Goal: Task Accomplishment & Management: Use online tool/utility

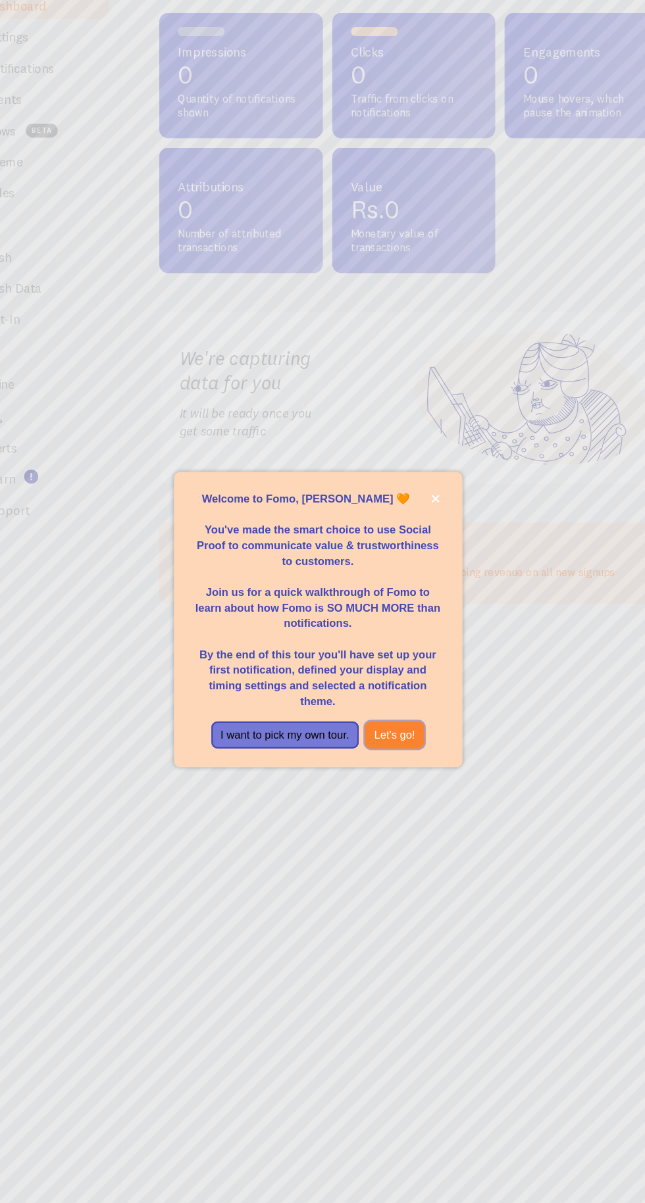
click at [383, 711] on button "Let's go!" at bounding box center [382, 699] width 51 height 24
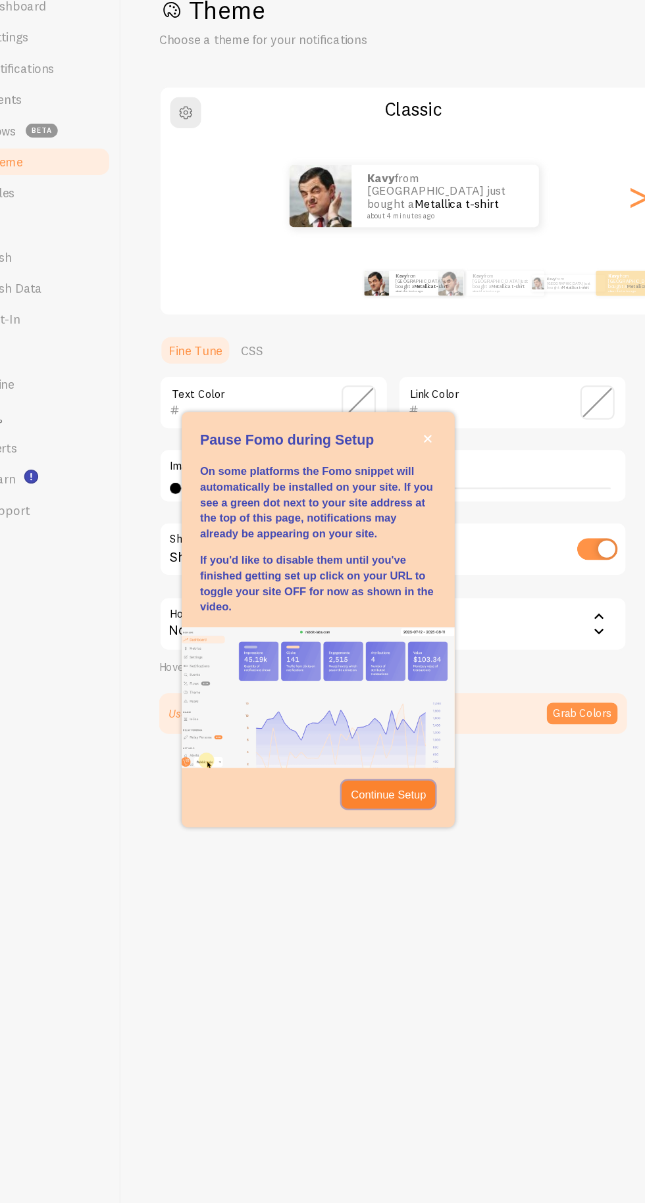
click at [380, 756] on p "Continue Setup" at bounding box center [377, 749] width 64 height 13
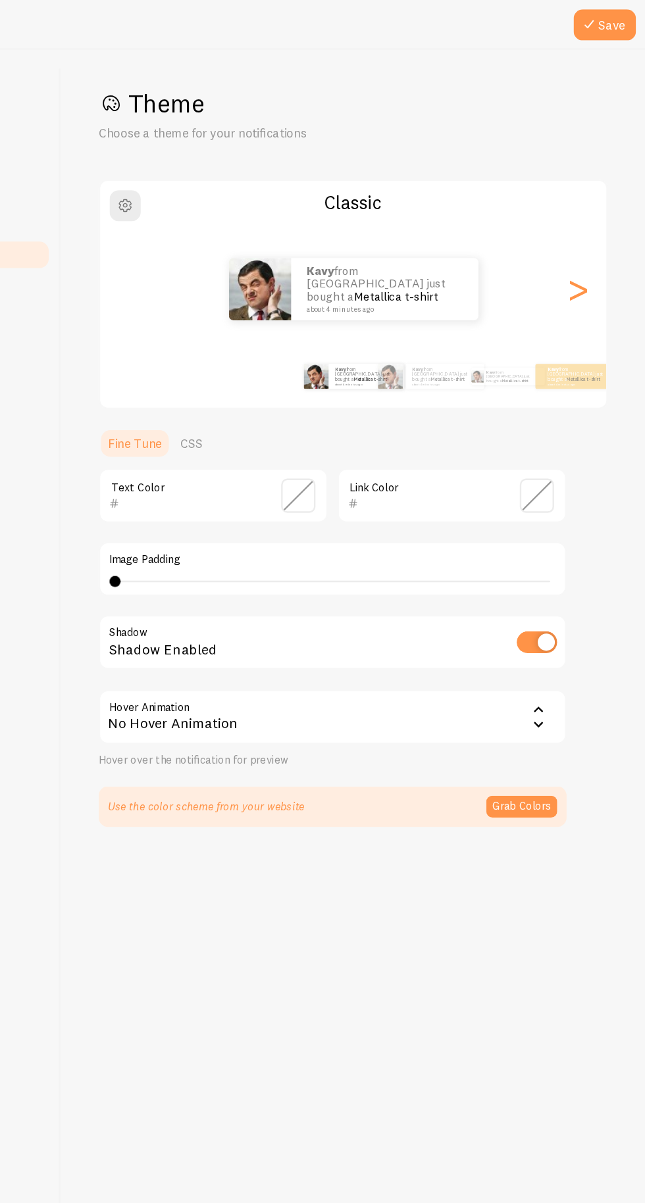
type input "0"
click at [266, 376] on link "CSS" at bounding box center [262, 374] width 34 height 26
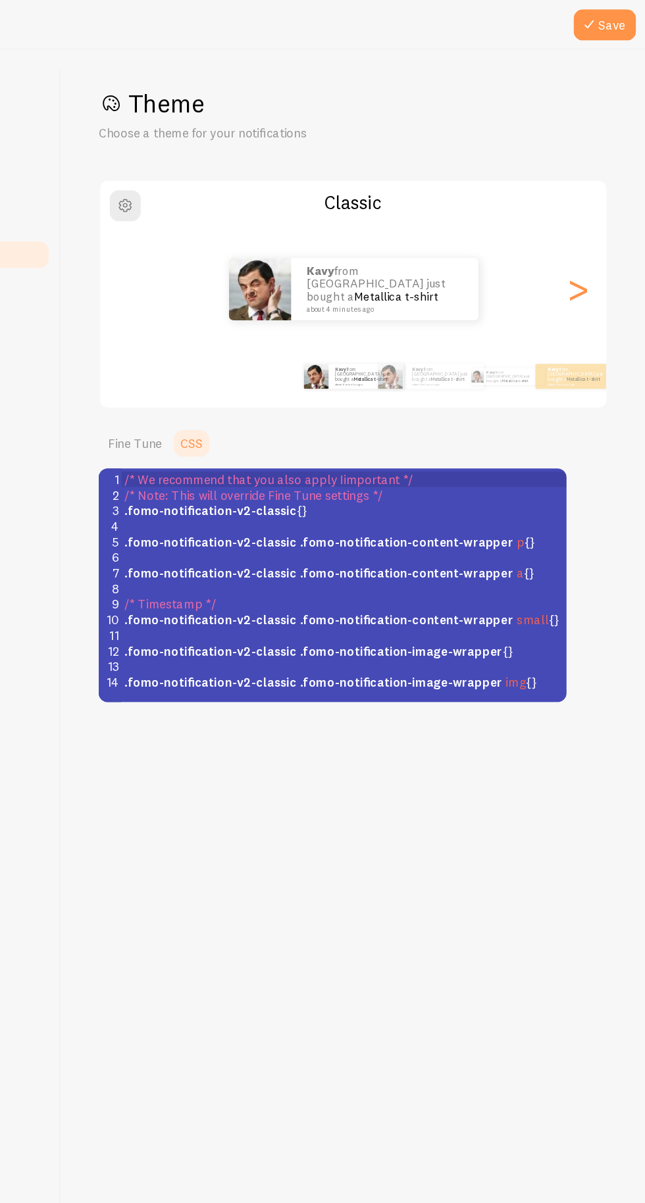
click at [201, 370] on link "Fine Tune" at bounding box center [214, 374] width 61 height 26
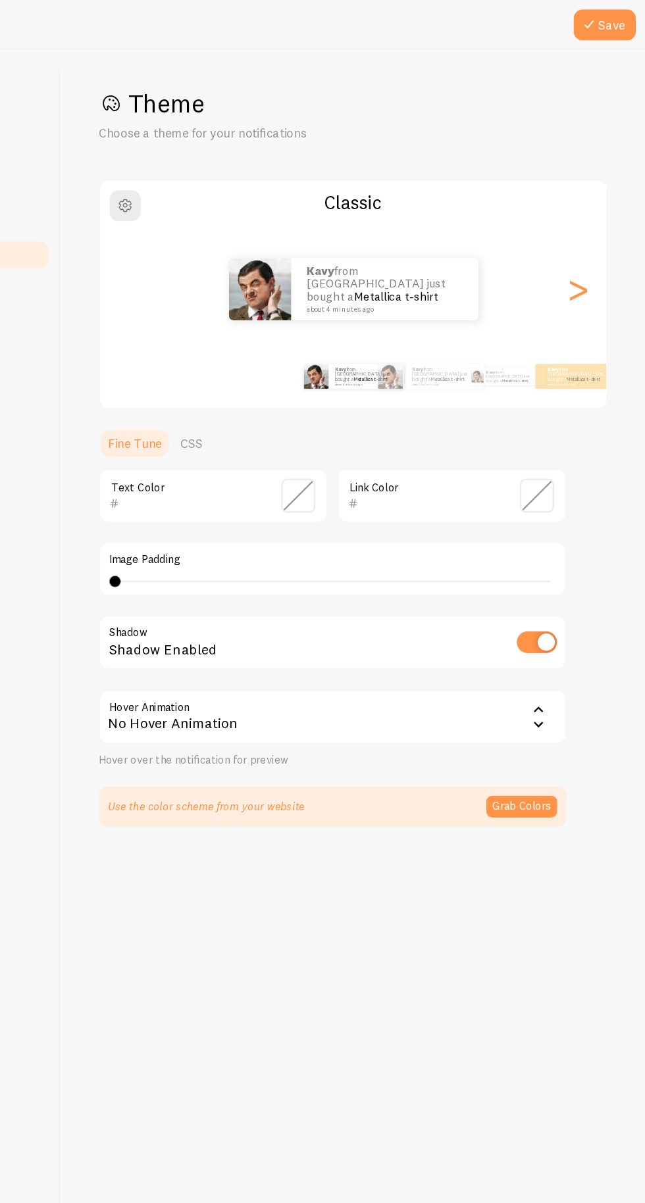
click at [352, 418] on span at bounding box center [351, 418] width 29 height 29
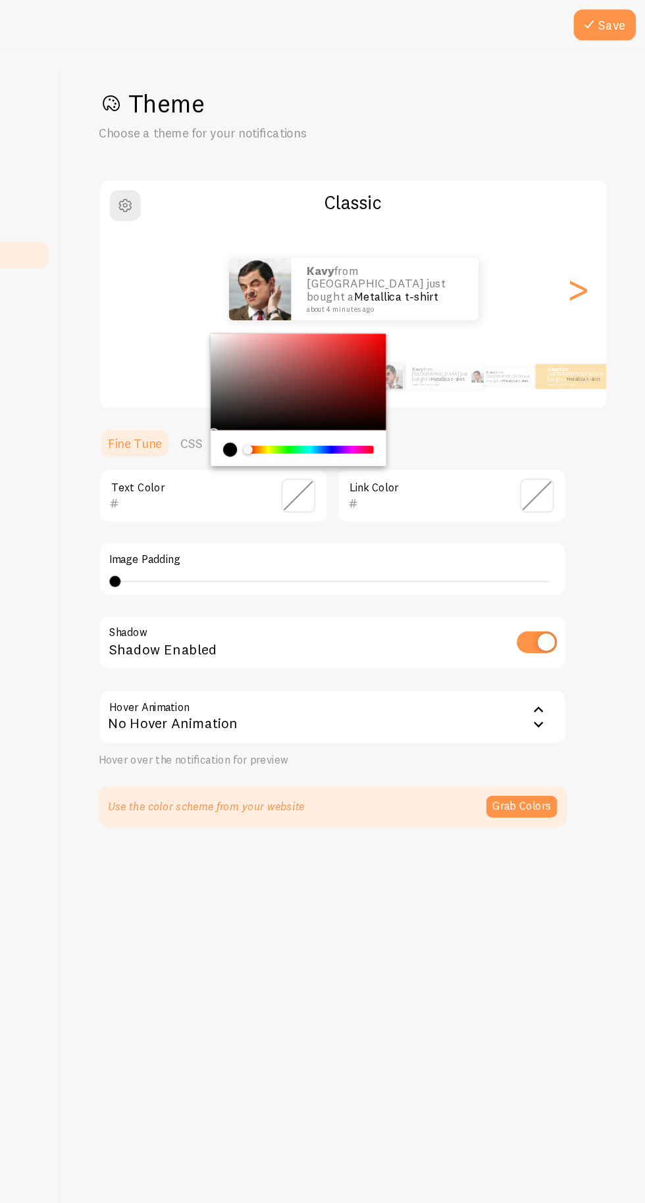
click at [539, 678] on button "Grab Colors" at bounding box center [541, 681] width 60 height 18
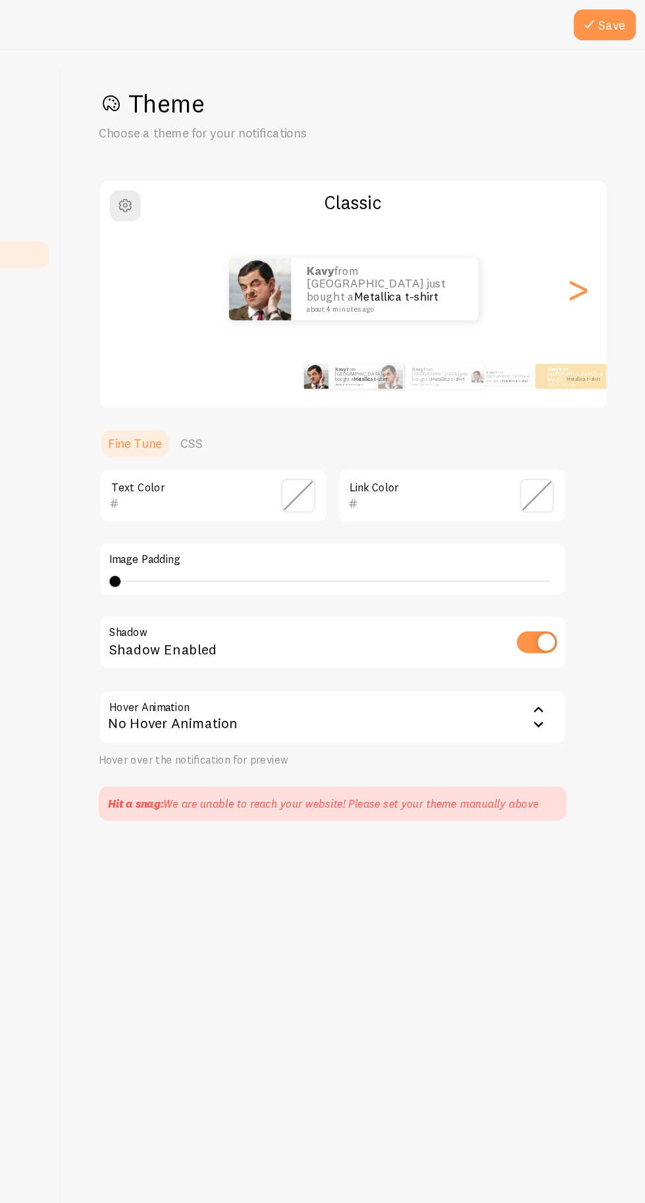
click at [492, 616] on div "No Hover Animation" at bounding box center [381, 605] width 395 height 46
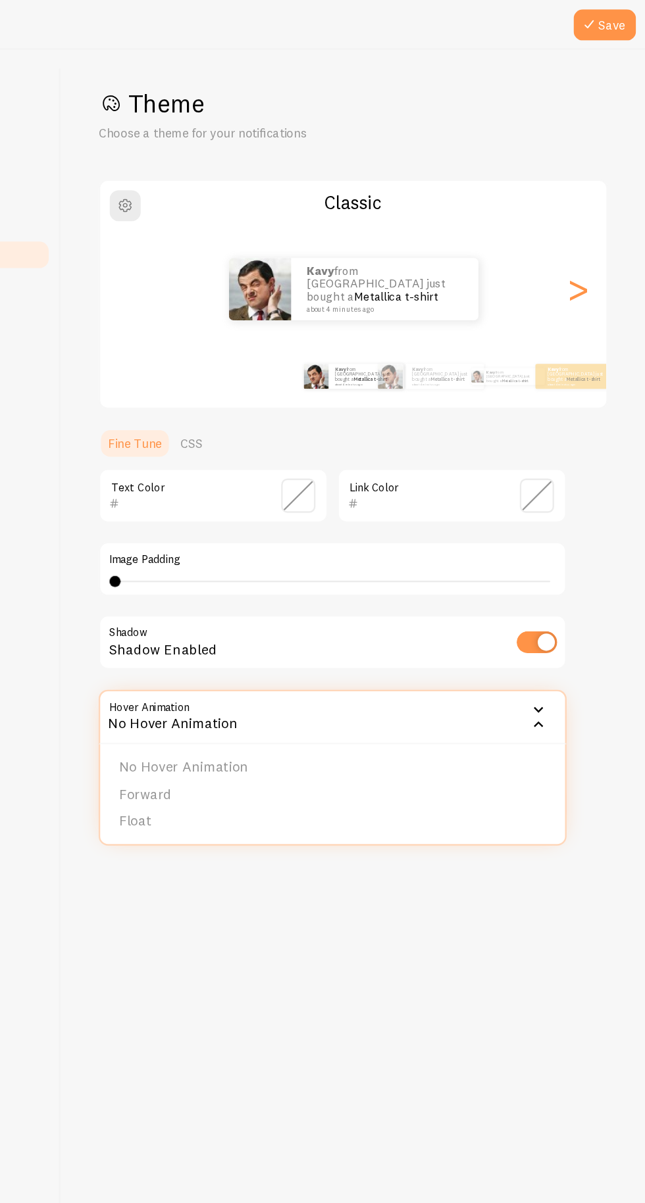
click at [397, 841] on div "Save Theme Choose a theme for your notifications Classic Kavy from [GEOGRAPHIC_…" at bounding box center [398, 622] width 493 height 1161
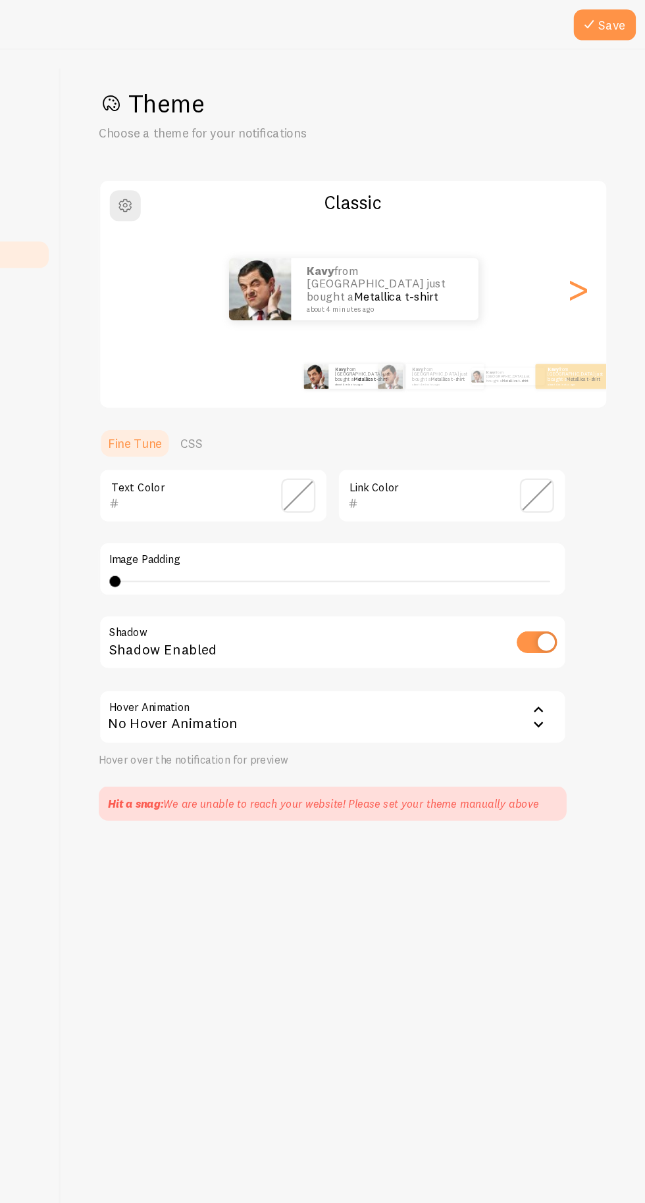
click at [541, 678] on div "Hit a snag: We are unable to reach your website! Please set your theme manually…" at bounding box center [372, 678] width 363 height 13
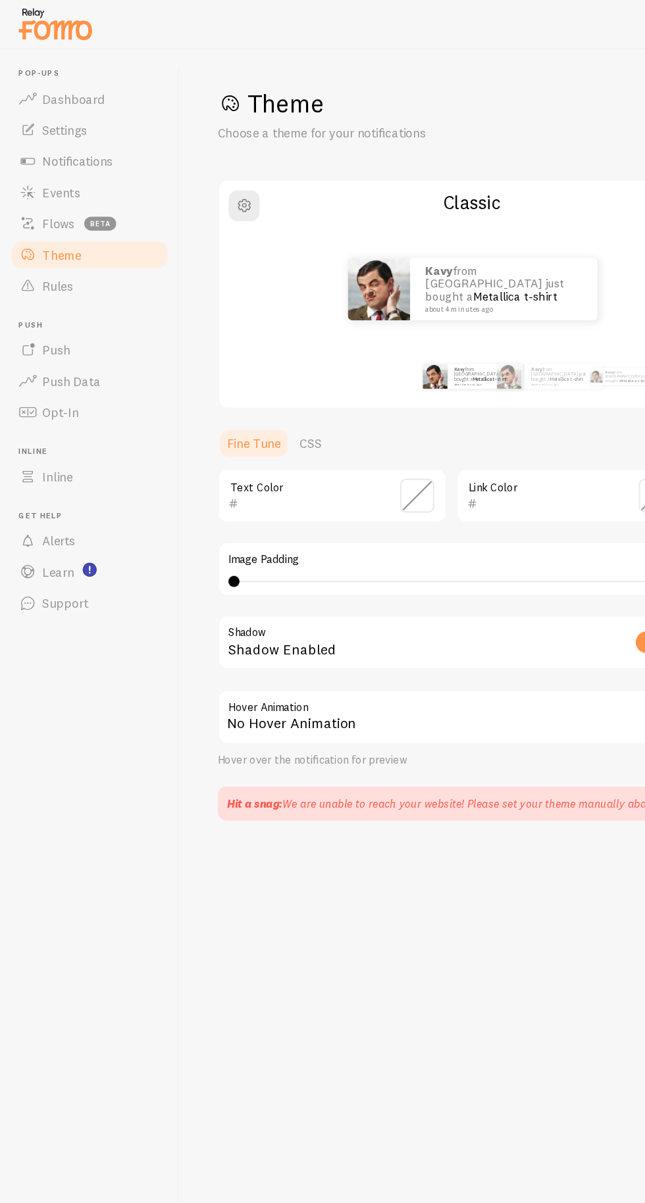
click at [352, 418] on span at bounding box center [351, 418] width 29 height 29
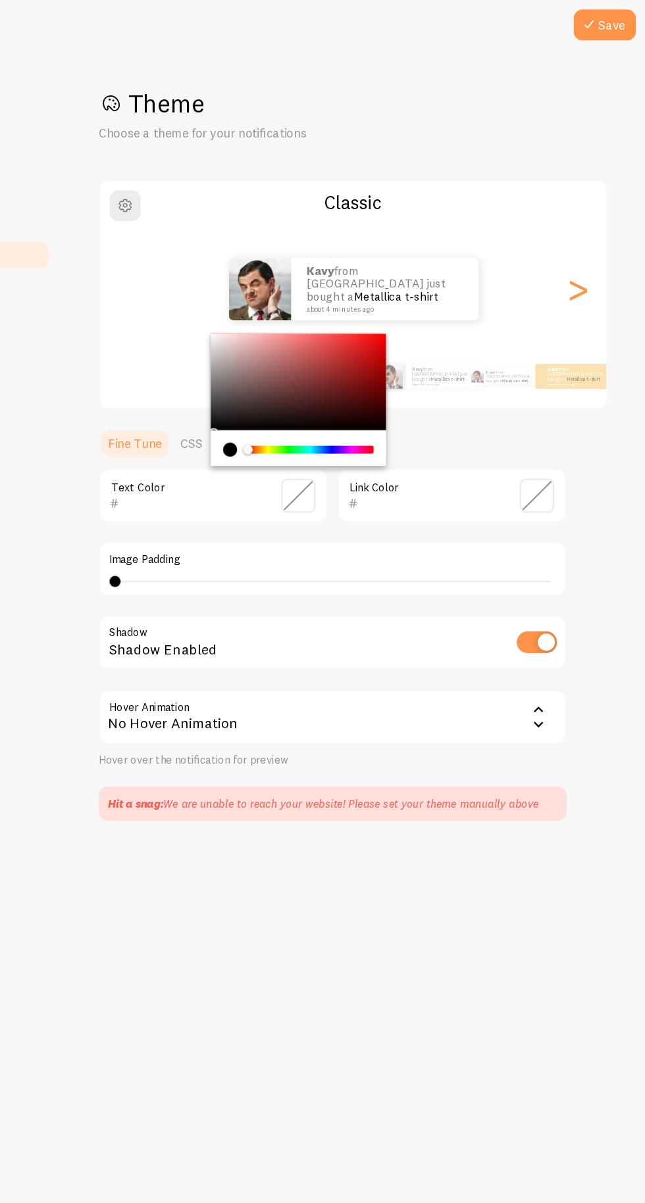
click at [555, 806] on div "Save Theme Choose a theme for your notifications Classic Kavy from [GEOGRAPHIC_…" at bounding box center [398, 622] width 493 height 1161
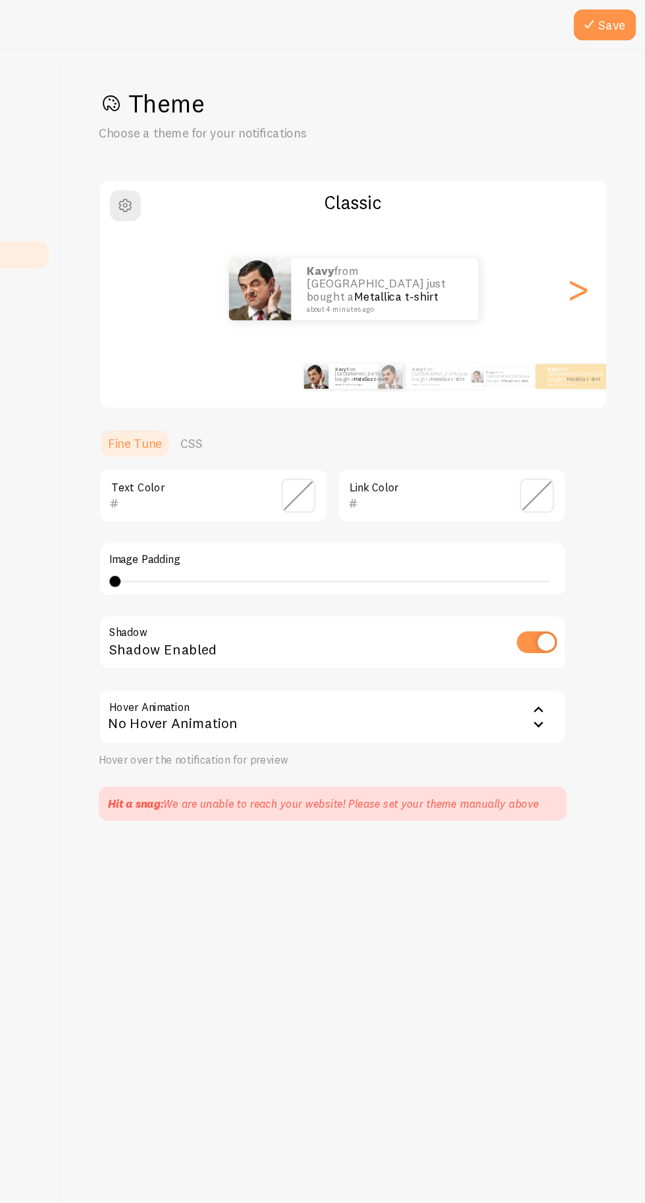
click at [616, 18] on button "Save" at bounding box center [610, 21] width 53 height 26
